Goal: Task Accomplishment & Management: Complete application form

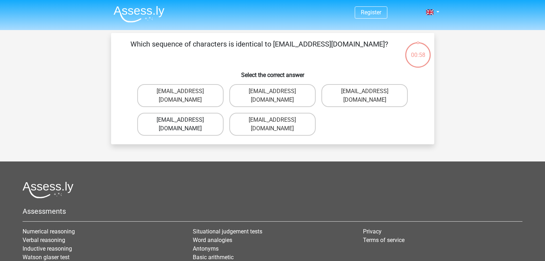
click at [203, 113] on label "[EMAIL_ADDRESS][DOMAIN_NAME]" at bounding box center [180, 124] width 86 height 23
click at [185, 120] on input "[EMAIL_ADDRESS][DOMAIN_NAME]" at bounding box center [182, 122] width 5 height 5
radio input "true"
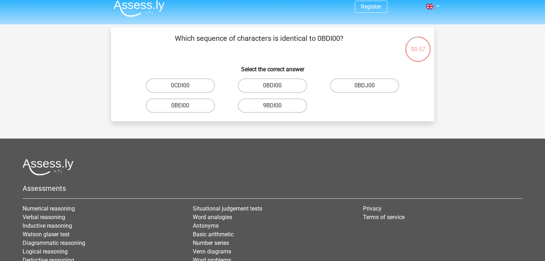
scroll to position [5, 0]
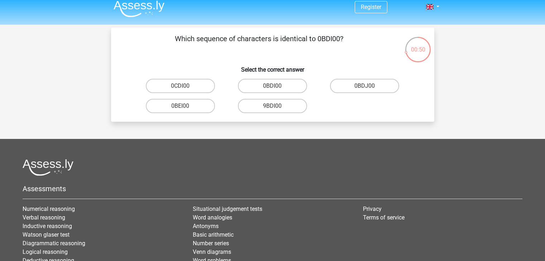
click at [277, 87] on input "0BDI00" at bounding box center [275, 88] width 5 height 5
radio input "true"
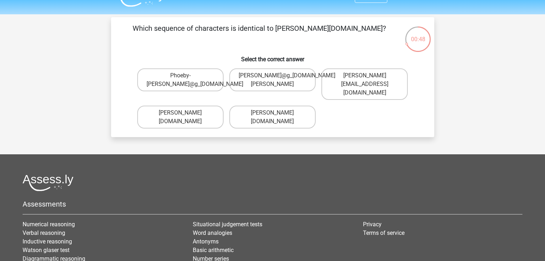
scroll to position [15, 0]
click at [371, 86] on label "[PERSON_NAME][EMAIL_ADDRESS][DOMAIN_NAME]" at bounding box center [365, 85] width 86 height 32
click at [370, 81] on input "[PERSON_NAME][EMAIL_ADDRESS][DOMAIN_NAME]" at bounding box center [367, 78] width 5 height 5
radio input "true"
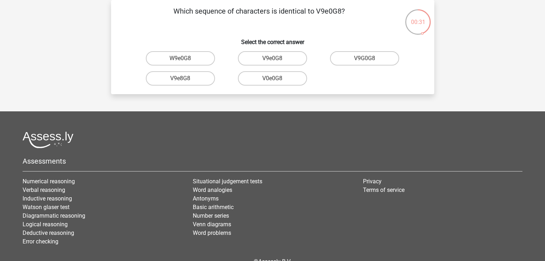
scroll to position [0, 0]
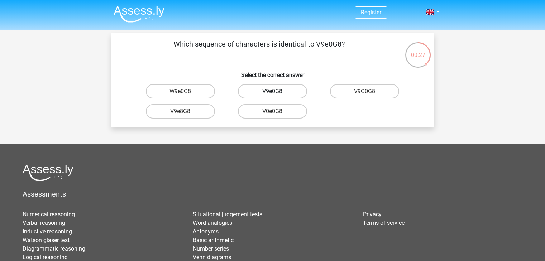
click at [282, 93] on label "V9e0G8" at bounding box center [272, 91] width 69 height 14
click at [277, 93] on input "V9e0G8" at bounding box center [275, 93] width 5 height 5
radio input "true"
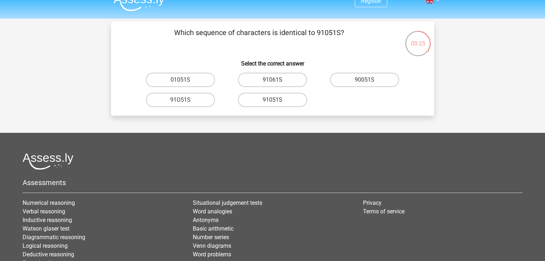
scroll to position [11, 0]
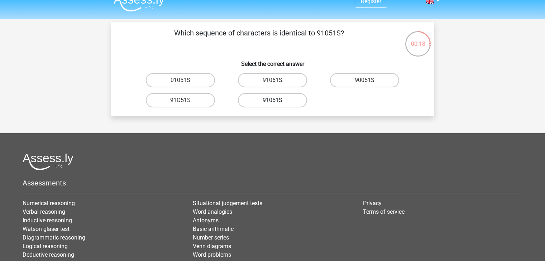
click at [278, 103] on label "91051S" at bounding box center [272, 100] width 69 height 14
click at [277, 103] on input "91051S" at bounding box center [275, 102] width 5 height 5
radio input "true"
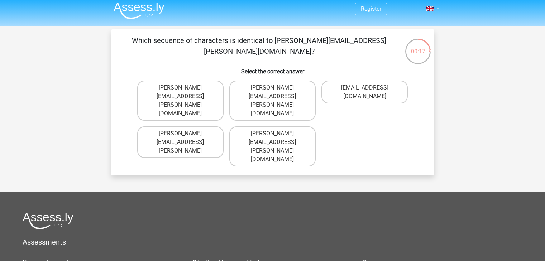
scroll to position [0, 0]
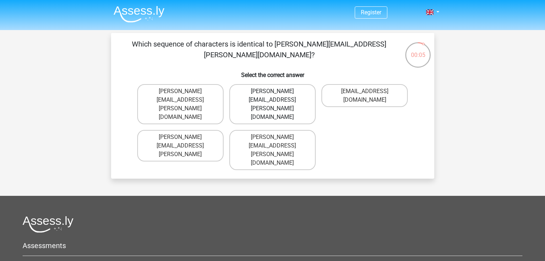
click at [265, 94] on label "[PERSON_NAME][EMAIL_ADDRESS][PERSON_NAME][DOMAIN_NAME]" at bounding box center [272, 104] width 86 height 40
click at [273, 94] on input "[PERSON_NAME][EMAIL_ADDRESS][PERSON_NAME][DOMAIN_NAME]" at bounding box center [275, 93] width 5 height 5
radio input "true"
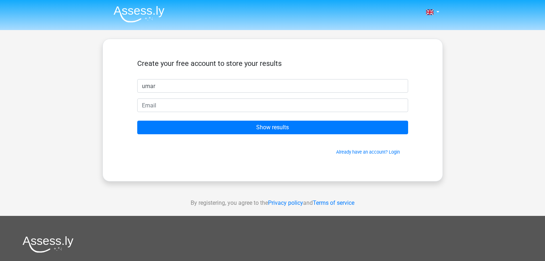
type input "[EMAIL_ADDRESS][DOMAIN_NAME]"
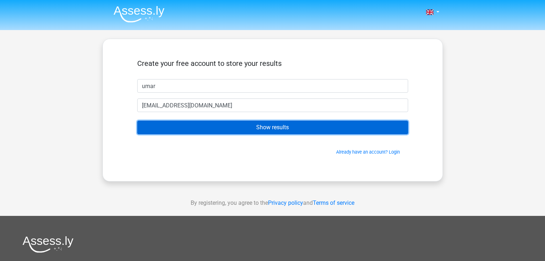
click at [235, 125] on input "Show results" at bounding box center [272, 128] width 271 height 14
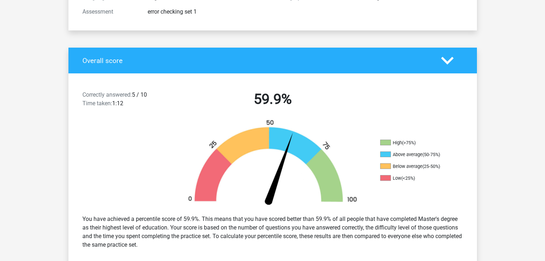
scroll to position [110, 0]
